Goal: Information Seeking & Learning: Check status

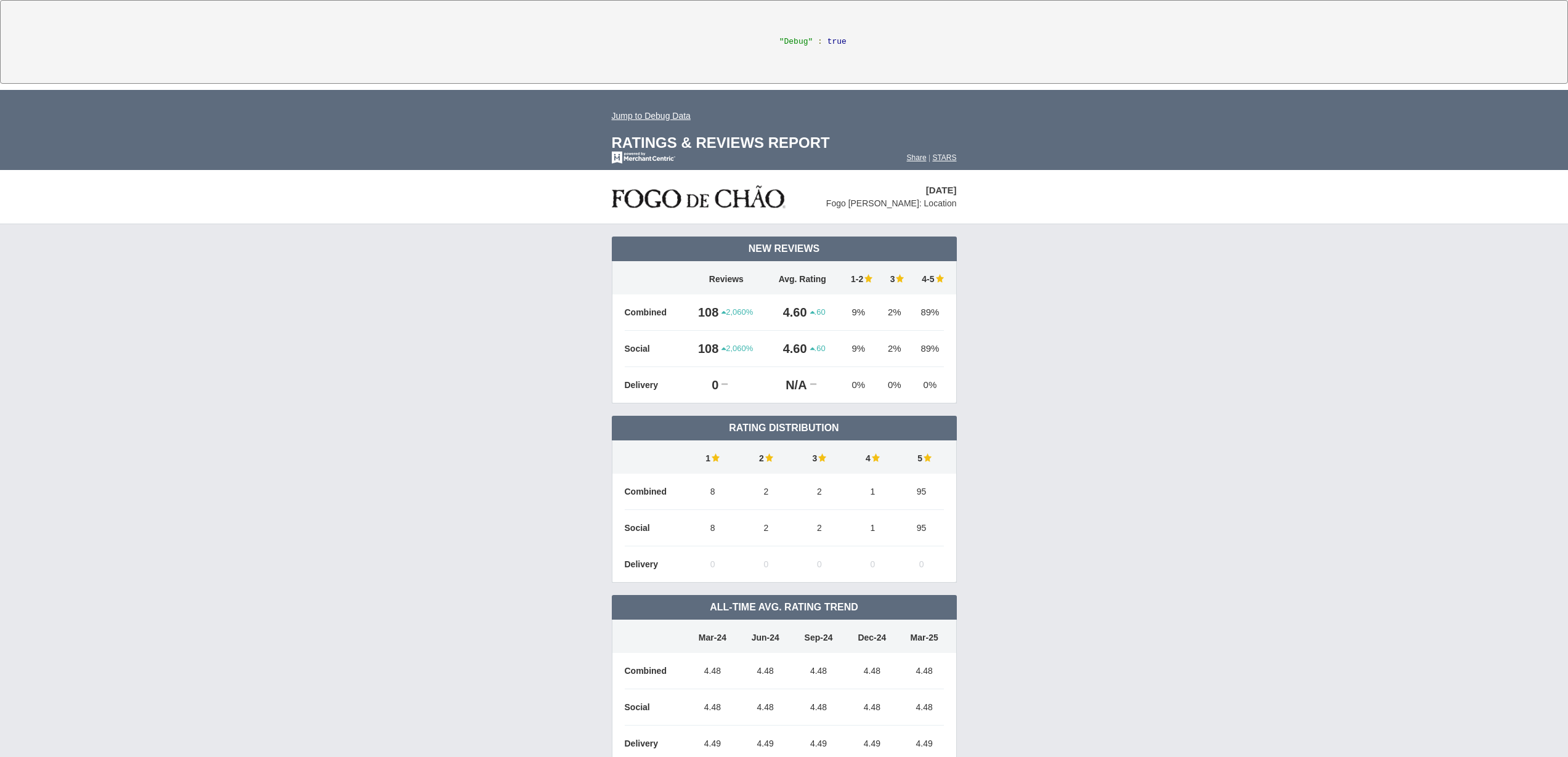
click at [1078, 198] on td "March 2025 Fogo de Chao: Location" at bounding box center [784, 196] width 1568 height 54
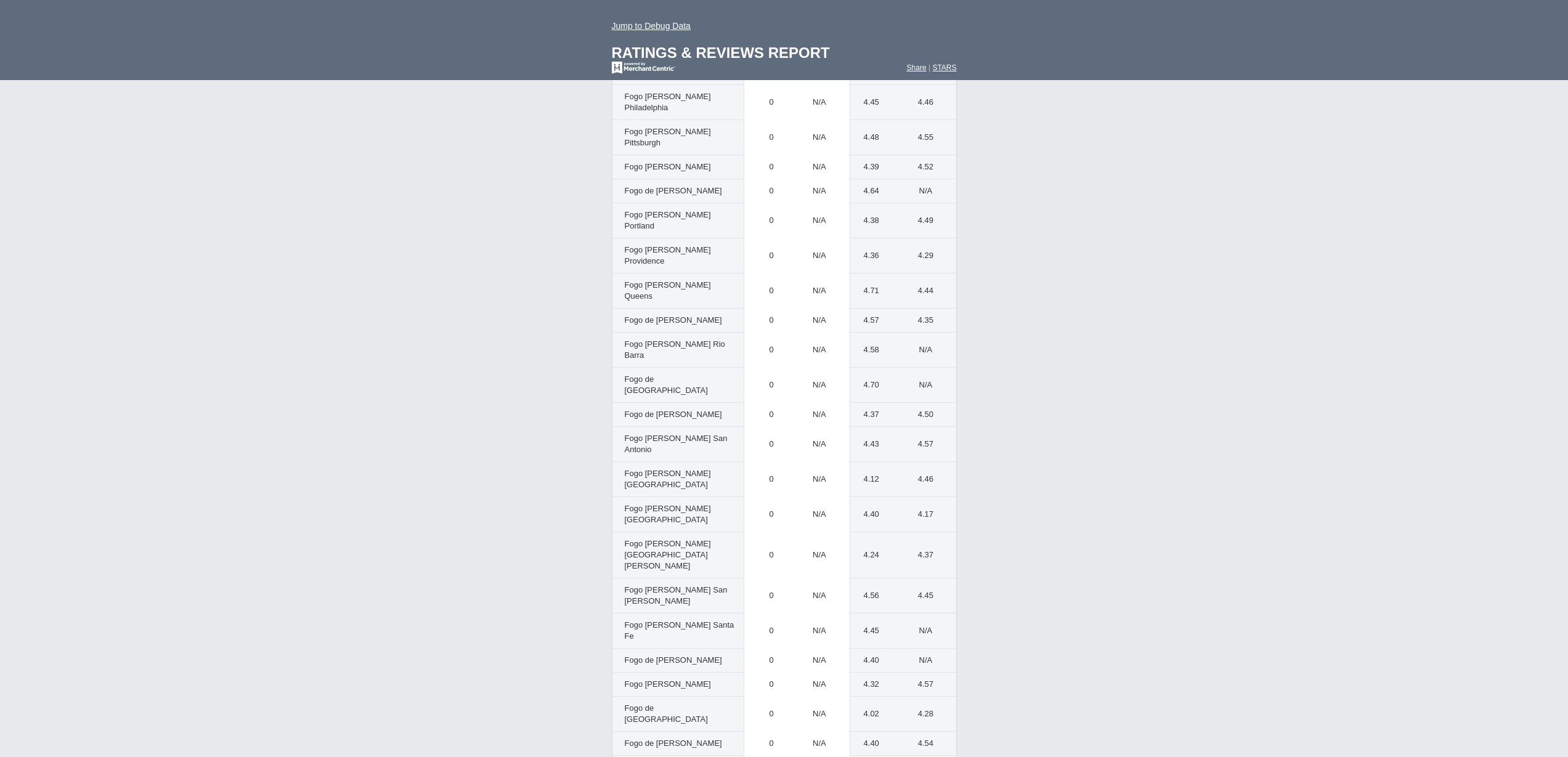
scroll to position [2547, 0]
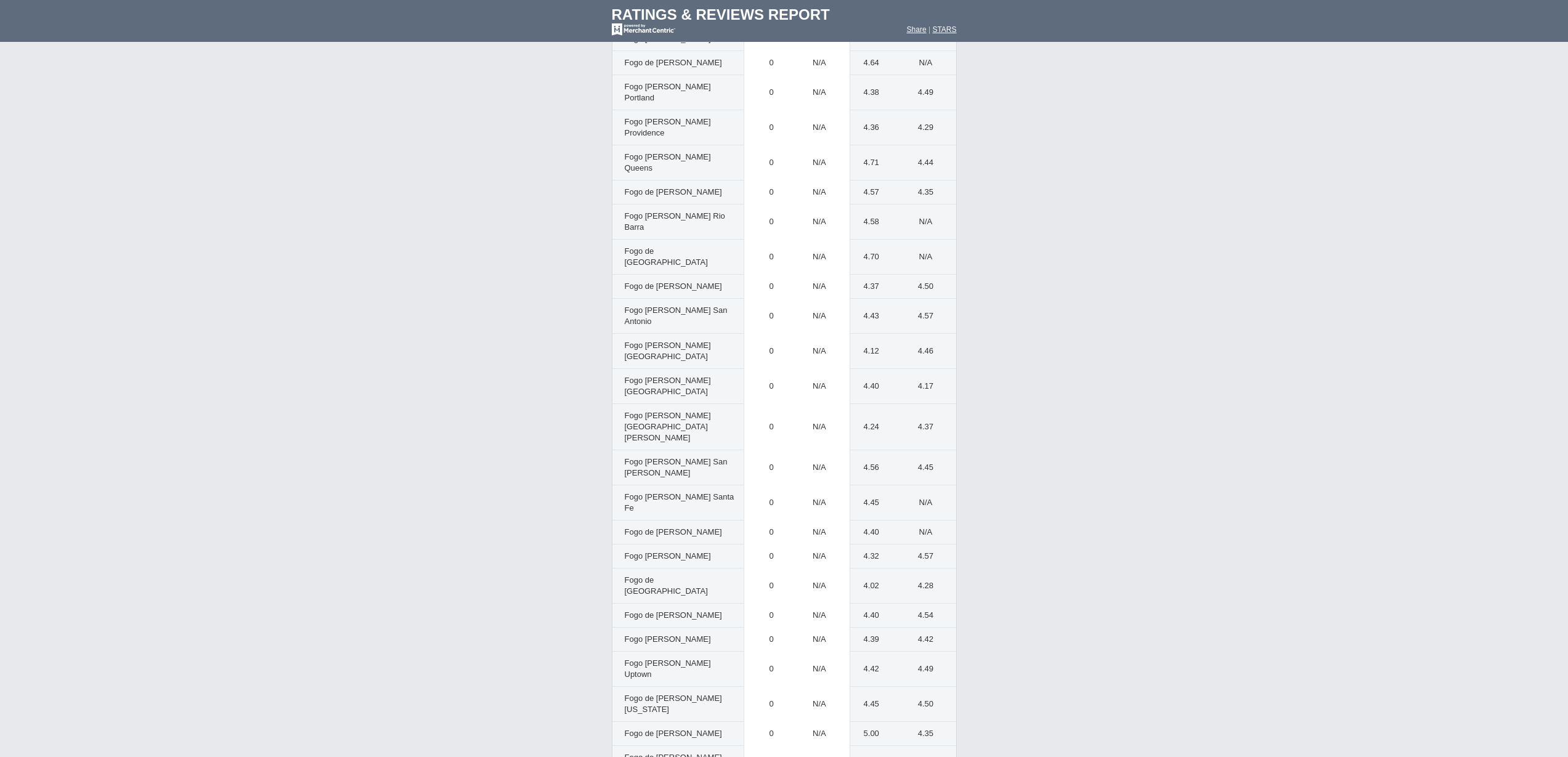
scroll to position [2547, 0]
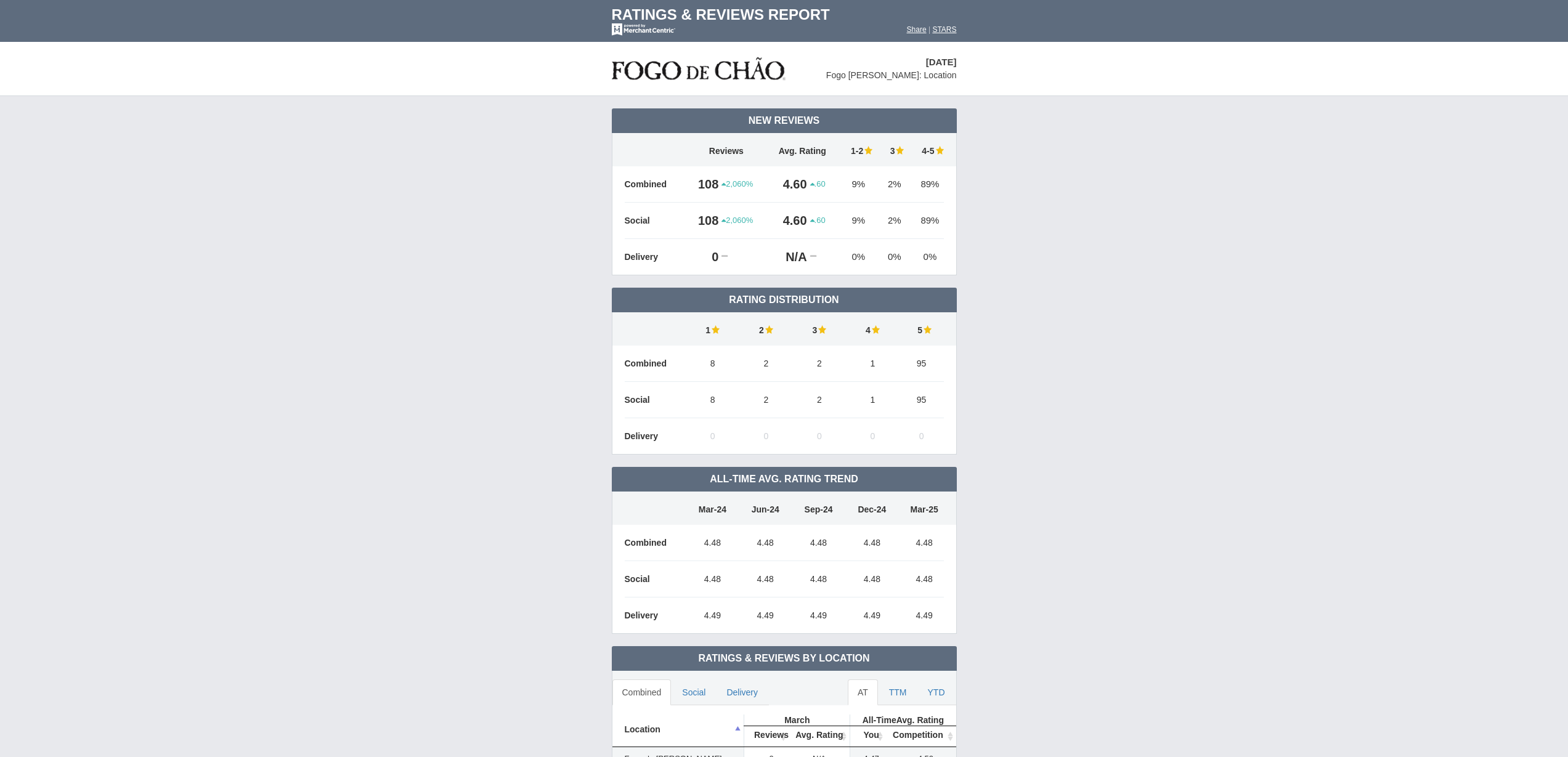
click at [1283, 437] on td "New Reviews .60" at bounding box center [784, 371] width 1568 height 550
